Goal: Find contact information: Find contact information

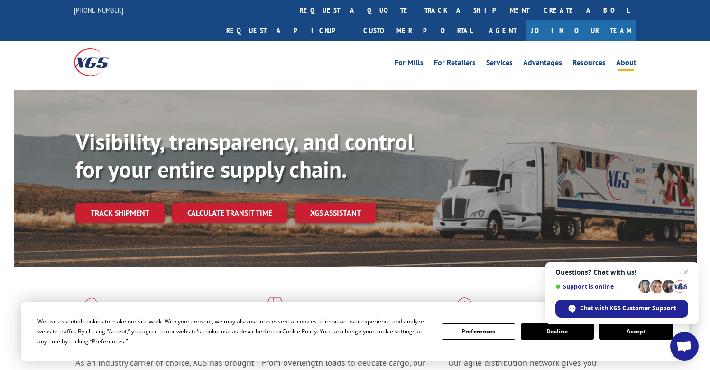
click at [635, 59] on link "About" at bounding box center [626, 64] width 20 height 10
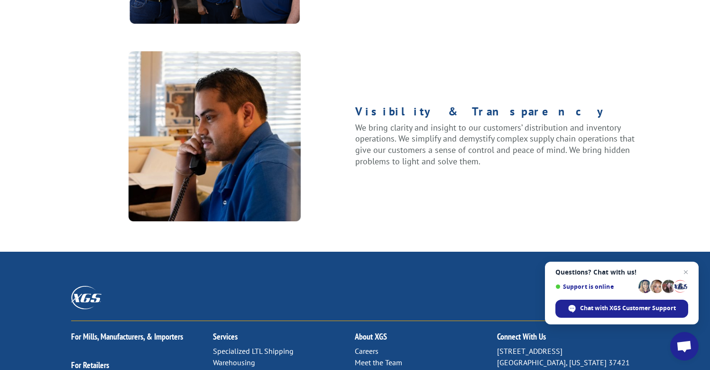
scroll to position [1280, 0]
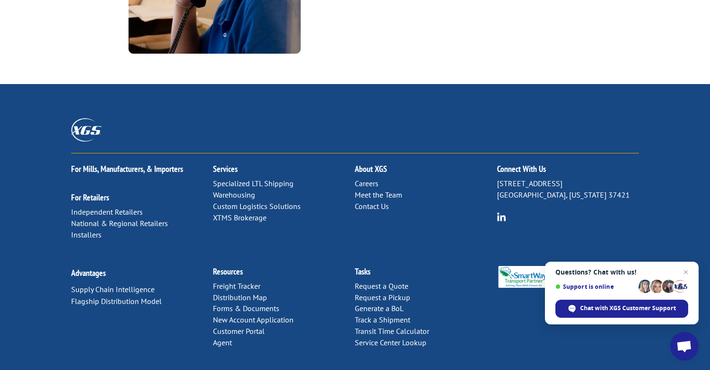
click at [686, 271] on span "Close chat" at bounding box center [685, 271] width 11 height 11
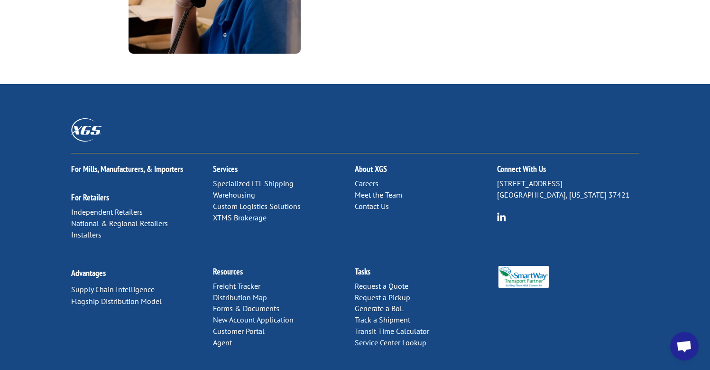
click at [309, 198] on div "For Mills, Manufacturers, & Importers For Retailers Independent Retailers Natio…" at bounding box center [355, 204] width 568 height 102
click at [385, 201] on link "Contact Us" at bounding box center [372, 205] width 34 height 9
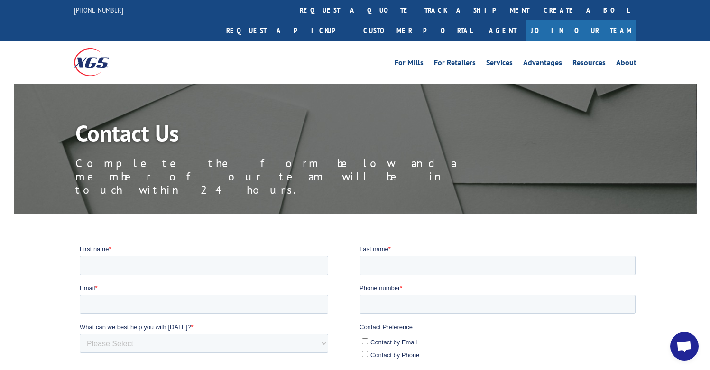
click at [82, 48] on img at bounding box center [91, 61] width 35 height 27
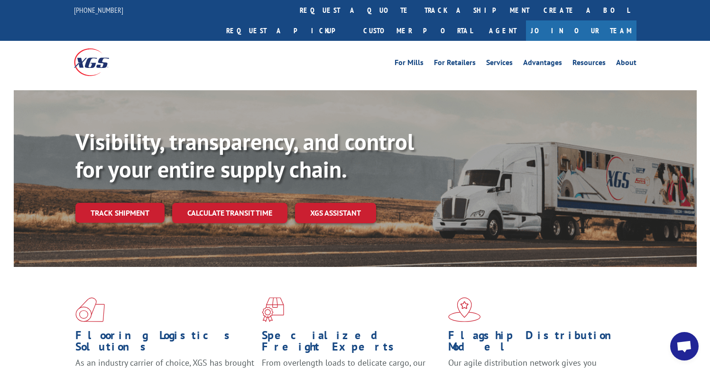
click at [679, 344] on span "Open chat" at bounding box center [684, 346] width 16 height 13
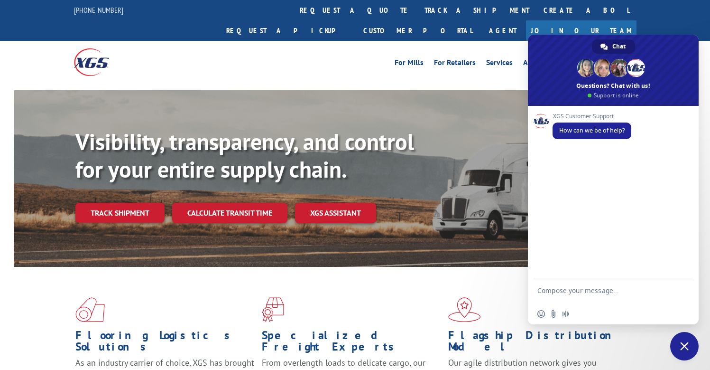
click at [629, 291] on textarea "Compose your message..." at bounding box center [602, 294] width 131 height 17
type textarea "Hello, I want to buy your used trucks and trailers. Who can I speak with about …"
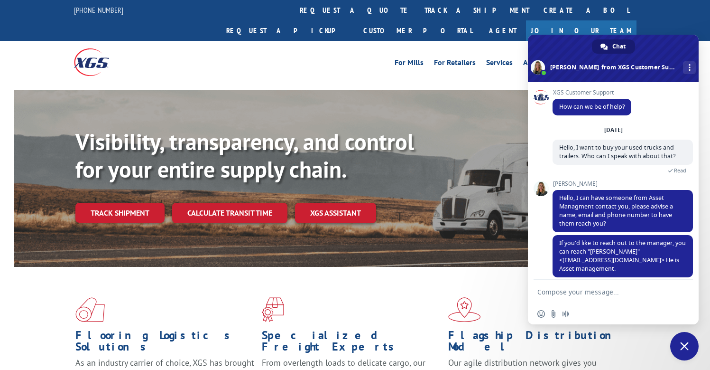
scroll to position [12, 0]
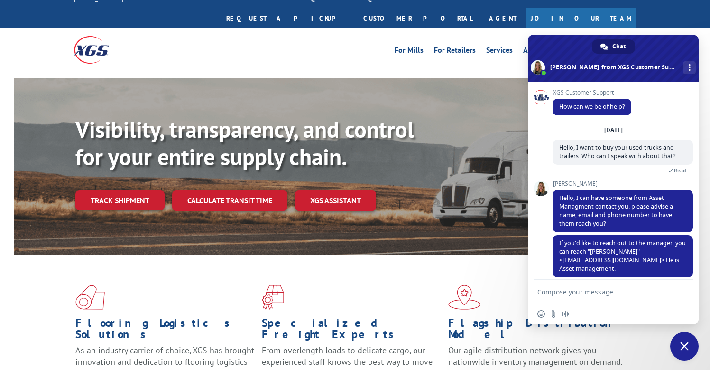
click at [593, 291] on textarea "Compose your message..." at bounding box center [602, 291] width 131 height 9
type textarea "That's perfect, thank you!"
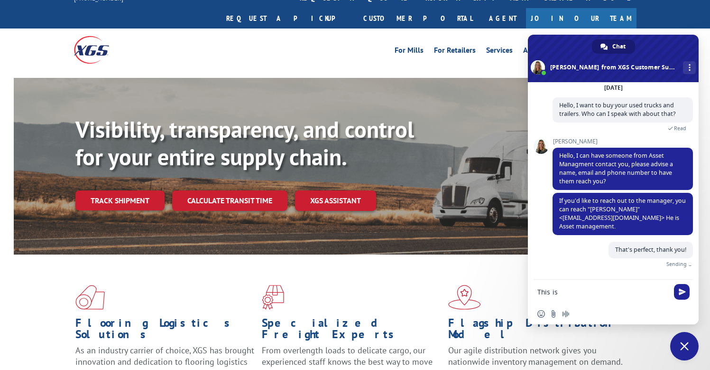
scroll to position [31, 0]
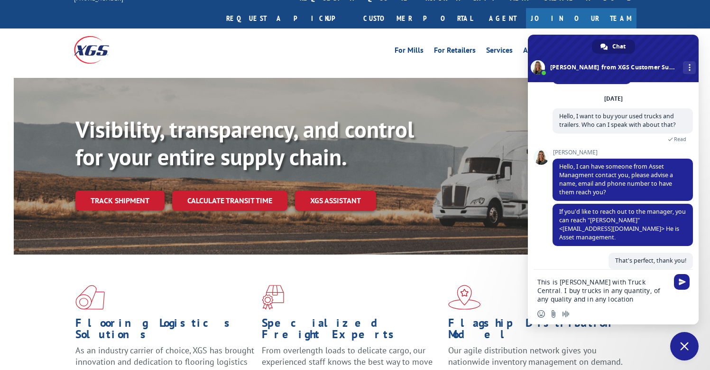
type textarea "This is Zach Stephenson with Truck Central. I buy trucks in any quantity, of an…"
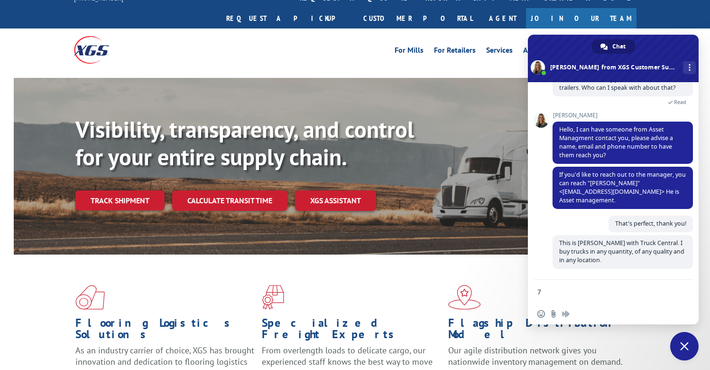
scroll to position [68, 0]
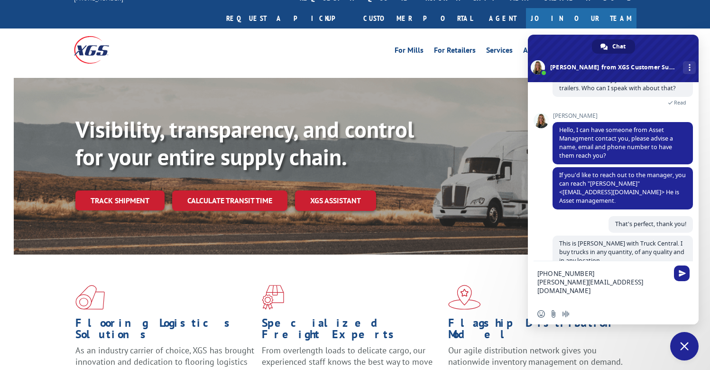
type textarea "719-651-3865 Zach@truckcentralkc.com Thank you!"
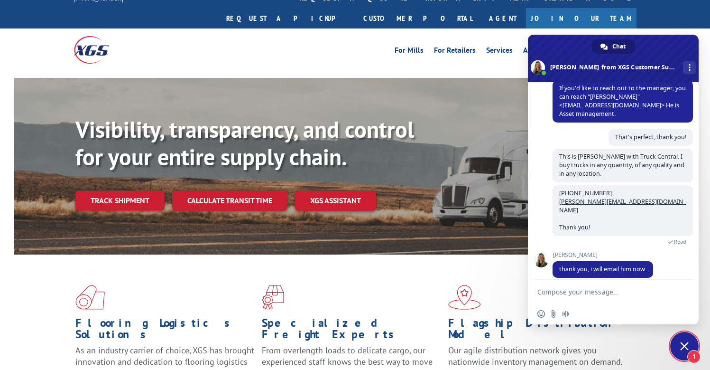
scroll to position [11, 0]
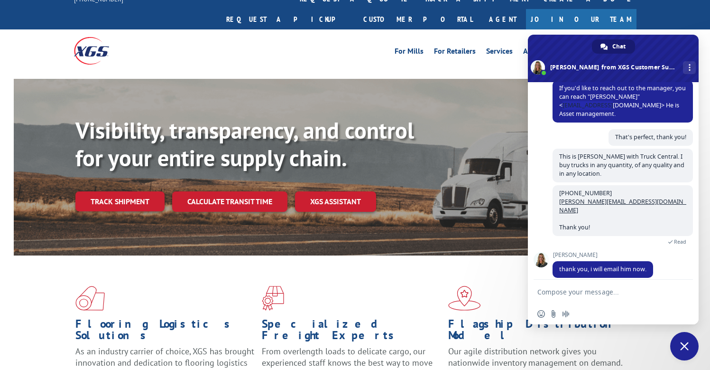
copy span "mrossi@xgsi.com"
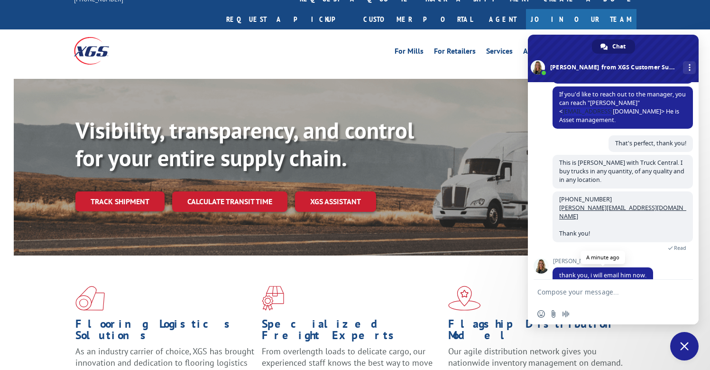
scroll to position [138, 0]
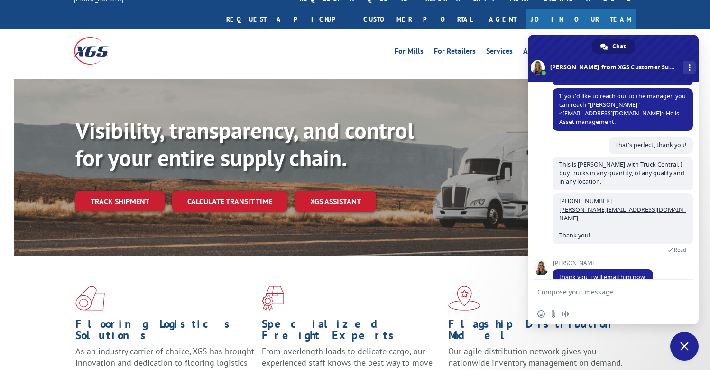
click at [544, 260] on span at bounding box center [541, 267] width 15 height 15
click at [560, 259] on span "Alice" at bounding box center [603, 262] width 101 height 7
click at [541, 260] on span at bounding box center [541, 267] width 15 height 15
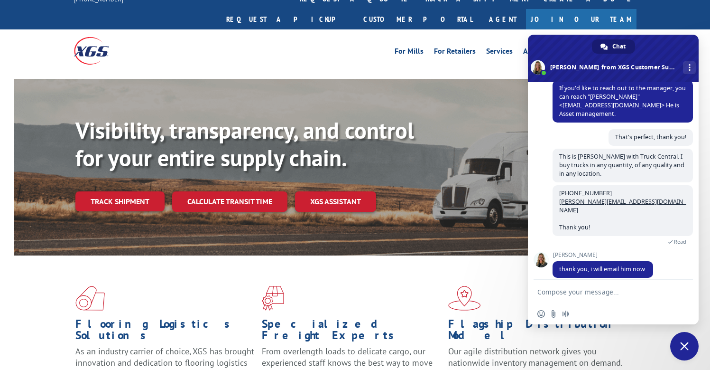
click at [542, 253] on span at bounding box center [541, 259] width 15 height 15
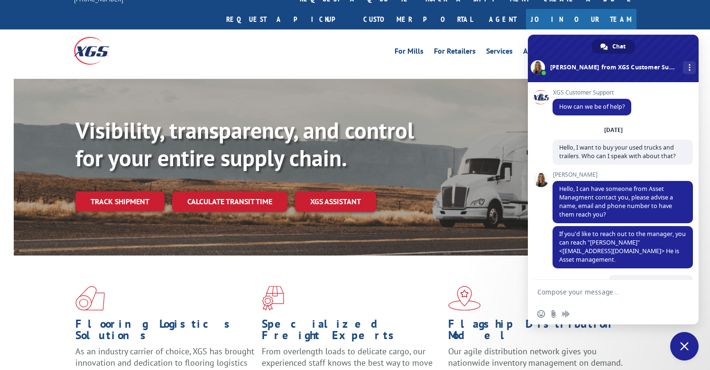
click at [540, 97] on span at bounding box center [541, 97] width 15 height 15
click at [543, 181] on span at bounding box center [541, 179] width 15 height 15
click at [561, 174] on span "Alice" at bounding box center [623, 174] width 140 height 7
click at [48, 290] on div "Flooring Logistics Solutions As an industry carrier of choice, XGS has brought …" at bounding box center [355, 342] width 683 height 174
click at [683, 67] on div "More channels" at bounding box center [689, 67] width 13 height 13
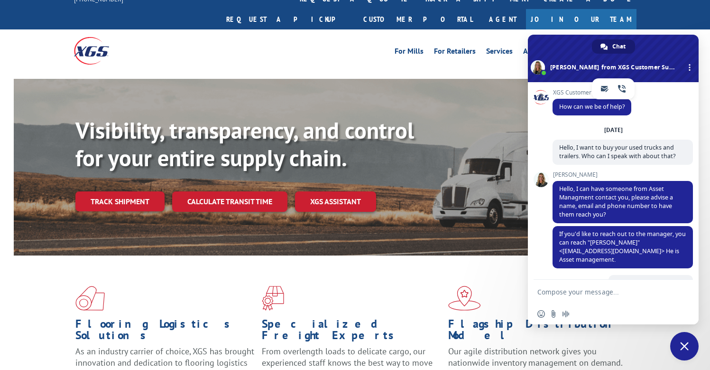
click at [685, 29] on div "For Mills For Retailers Services Advantages Resources About For Mills For Retai…" at bounding box center [355, 50] width 710 height 42
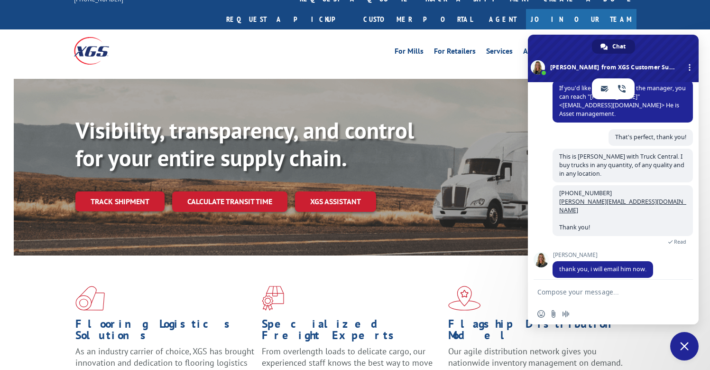
click at [662, 29] on div "For Mills For Retailers Services Advantages Resources About For Mills For Retai…" at bounding box center [355, 50] width 710 height 42
click at [683, 350] on span "Close chat" at bounding box center [684, 346] width 28 height 28
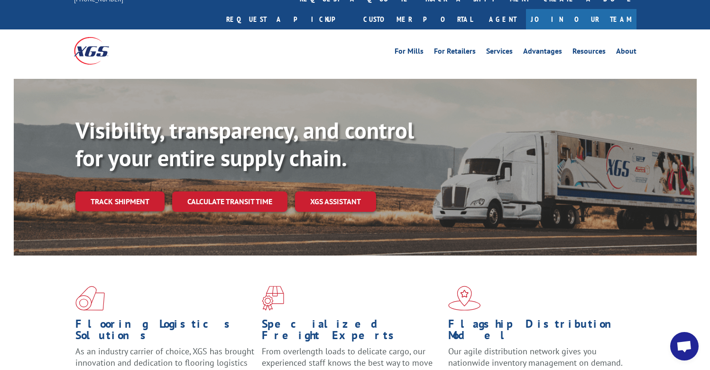
click at [688, 349] on span "Open chat" at bounding box center [684, 346] width 16 height 13
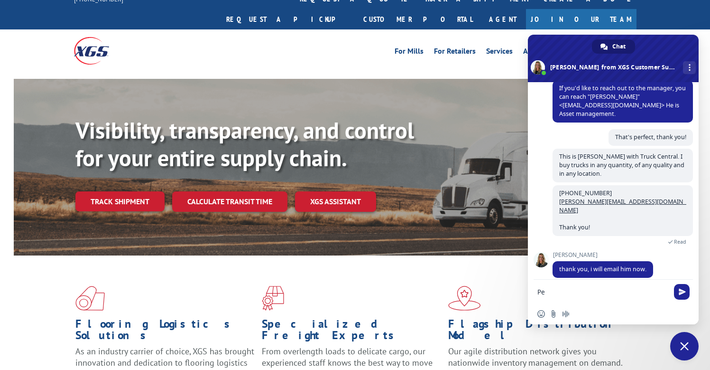
type textarea "P"
click at [543, 315] on span "Insert an emoji" at bounding box center [541, 314] width 8 height 8
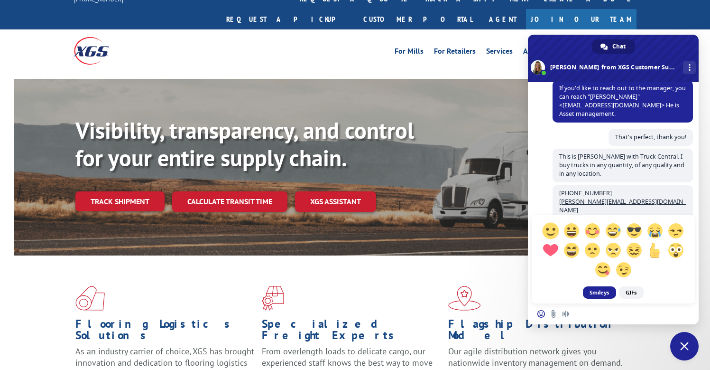
click at [548, 234] on span at bounding box center [550, 230] width 17 height 17
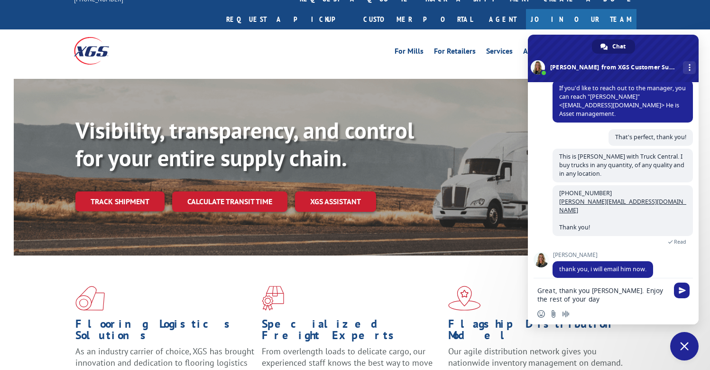
type textarea "Great, thank you Alice. Enjoy the rest of your day"
click at [679, 291] on span "Send" at bounding box center [682, 290] width 7 height 7
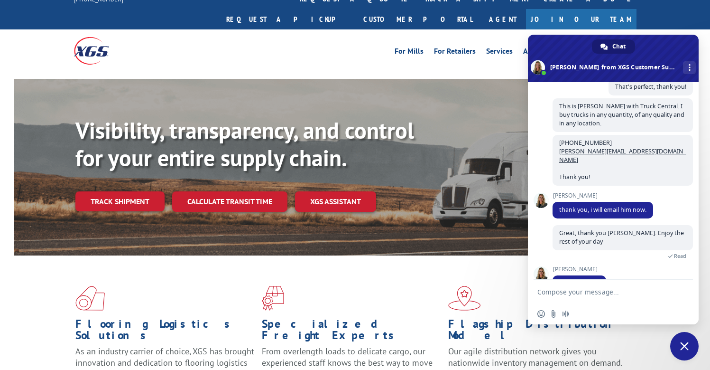
scroll to position [210, 0]
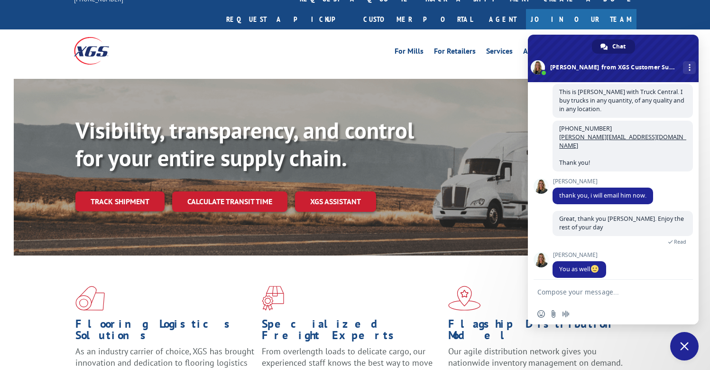
click at [686, 348] on span "Close chat" at bounding box center [684, 346] width 9 height 9
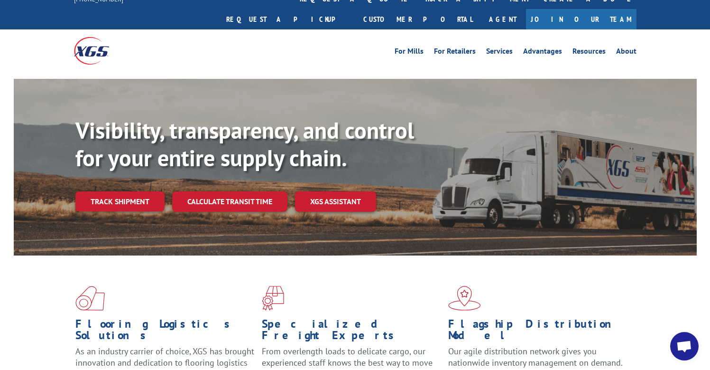
click at [205, 38] on div at bounding box center [144, 50] width 141 height 42
